Goal: Use online tool/utility: Utilize a website feature to perform a specific function

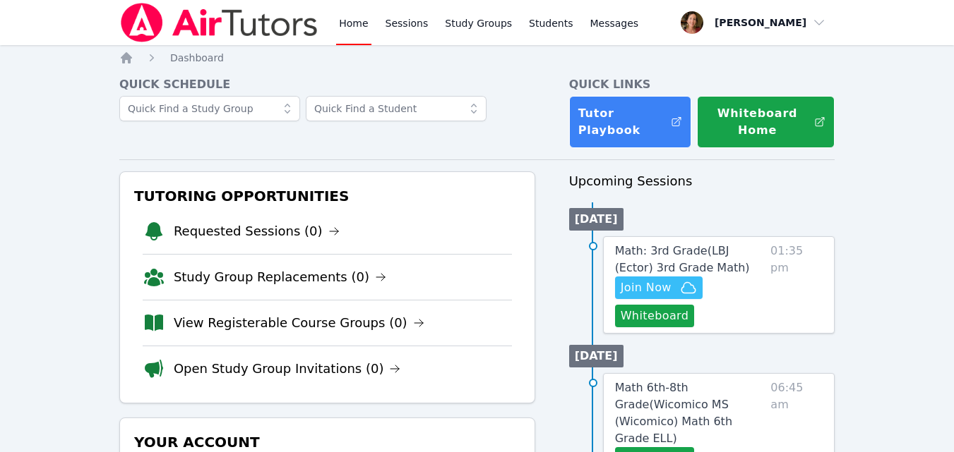
click at [632, 288] on span "Join Now" at bounding box center [645, 288] width 51 height 17
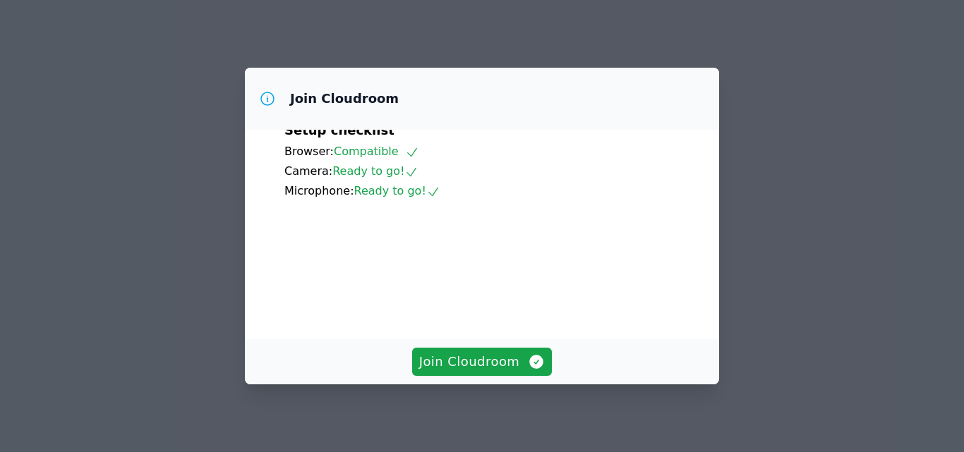
scroll to position [61, 0]
click at [520, 354] on span "Join Cloudroom" at bounding box center [482, 362] width 126 height 20
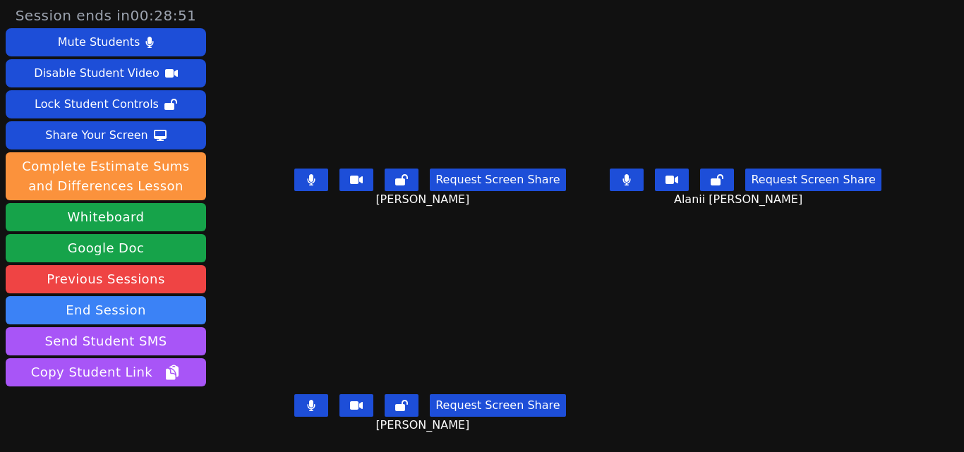
click at [294, 180] on button at bounding box center [311, 180] width 34 height 23
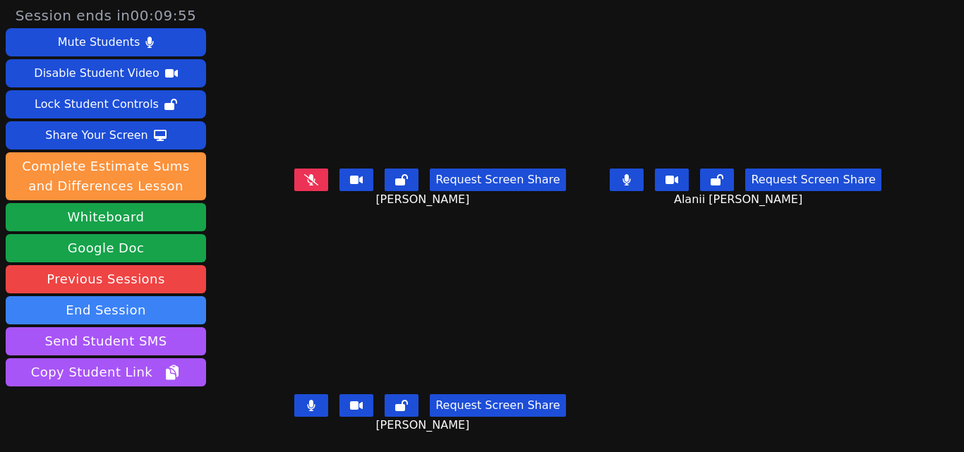
click at [294, 180] on button at bounding box center [311, 180] width 34 height 23
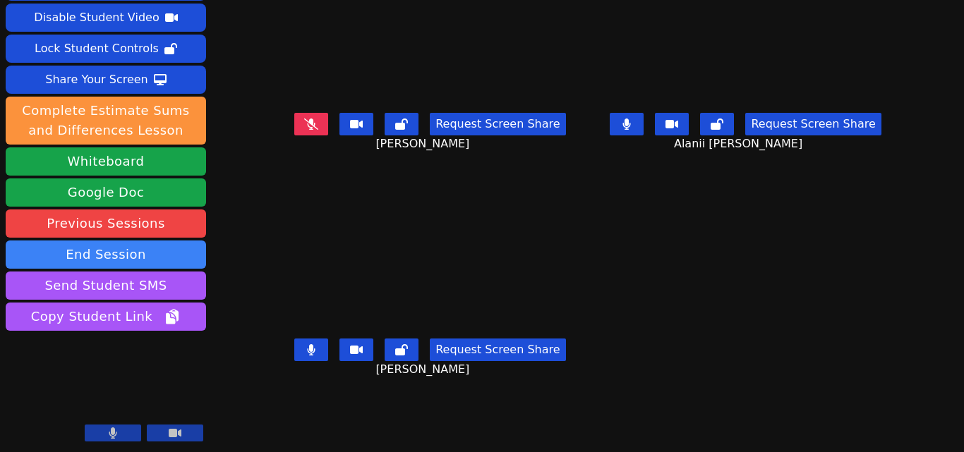
click at [122, 436] on button at bounding box center [113, 433] width 56 height 17
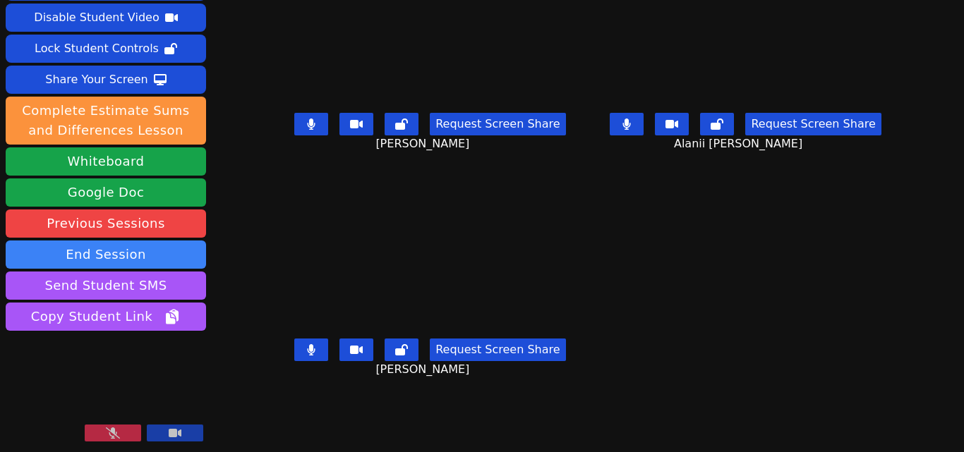
click at [122, 436] on button at bounding box center [113, 433] width 56 height 17
click at [308, 125] on icon at bounding box center [312, 124] width 8 height 11
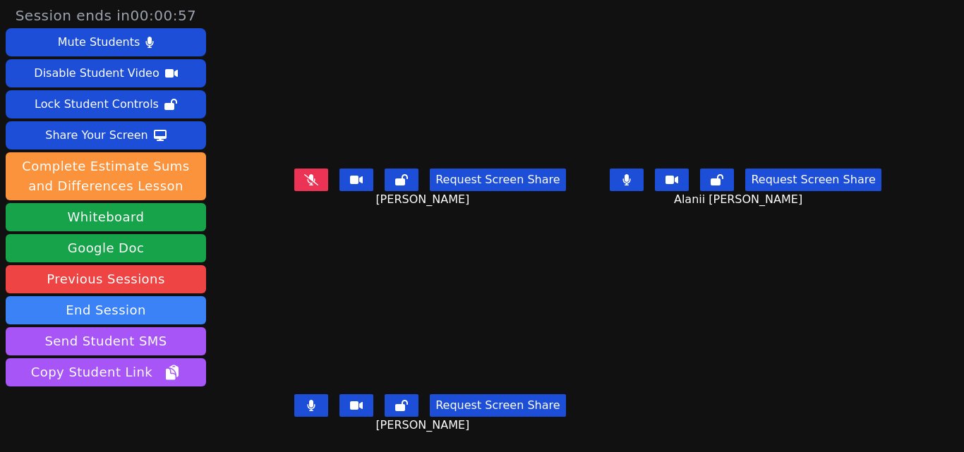
scroll to position [0, 0]
click at [311, 184] on icon at bounding box center [311, 179] width 14 height 11
